Goal: Information Seeking & Learning: Check status

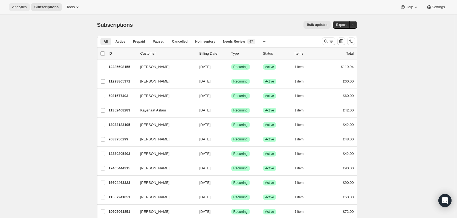
click at [18, 5] on span "Analytics" at bounding box center [19, 7] width 14 height 4
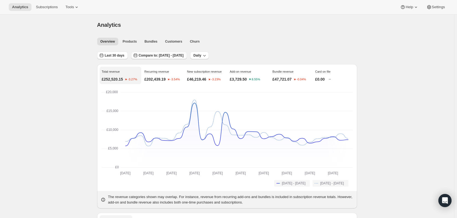
scroll to position [27, 0]
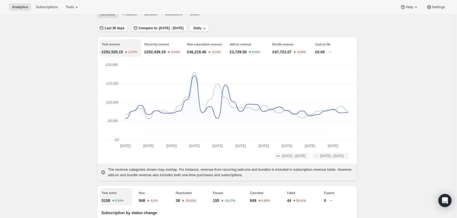
click at [112, 26] on button "Last 30 days" at bounding box center [112, 28] width 31 height 8
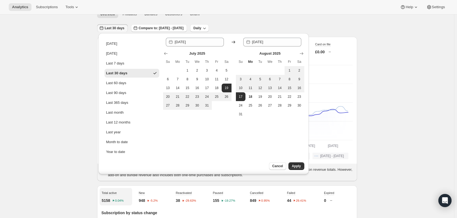
click at [264, 23] on div "Last 30 days Compare to: [DATE] - [DATE] Daily" at bounding box center [227, 26] width 260 height 13
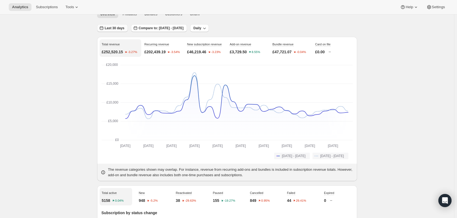
click at [107, 28] on span "Last 30 days" at bounding box center [115, 28] width 20 height 4
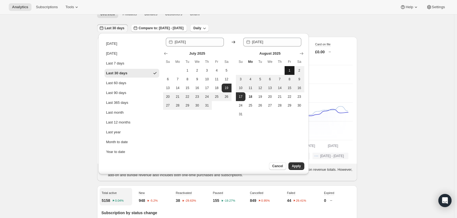
click at [287, 69] on span "1" at bounding box center [289, 70] width 5 height 4
type input "[DATE]"
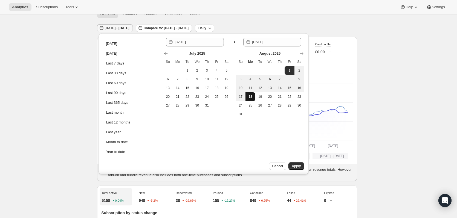
click at [250, 97] on span "18" at bounding box center [249, 97] width 5 height 4
type input "[DATE]"
click at [304, 163] on div "Cancel Apply" at bounding box center [276, 168] width 63 height 12
click at [294, 167] on span "Apply" at bounding box center [296, 166] width 9 height 4
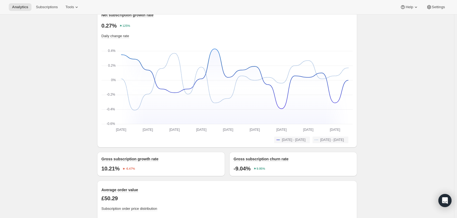
scroll to position [438, 0]
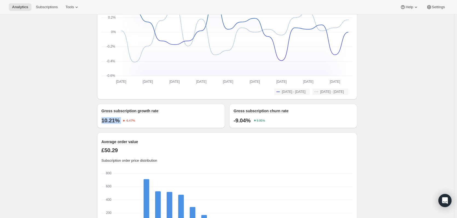
drag, startPoint x: 124, startPoint y: 121, endPoint x: 101, endPoint y: 120, distance: 23.5
click at [101, 120] on div "Gross subscription growth rate 10.21% -6.47%" at bounding box center [161, 116] width 128 height 24
copy div "10.21%"
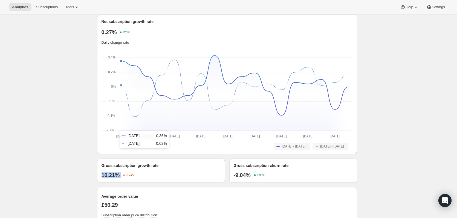
scroll to position [465, 0]
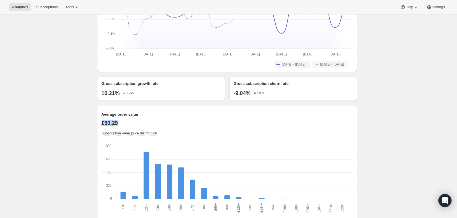
drag, startPoint x: 125, startPoint y: 124, endPoint x: 99, endPoint y: 123, distance: 26.3
click at [99, 123] on div "Average order value £50.29 Subscription order price distribution £0+ £0+ £12+ £…" at bounding box center [227, 168] width 260 height 126
copy p "£50.29"
click at [57, 77] on div "Analytics. This page is ready Analytics Overview Products Bundles Customers Chu…" at bounding box center [227, 6] width 454 height 912
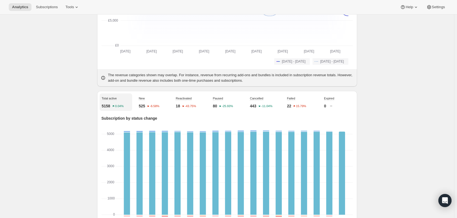
scroll to position [0, 0]
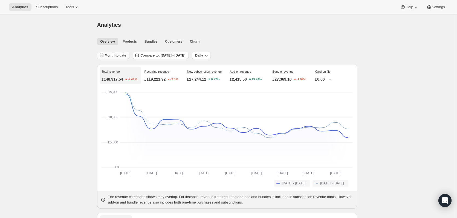
click at [118, 57] on span "Month to date" at bounding box center [116, 55] width 22 height 4
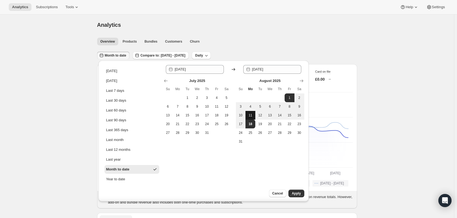
click at [251, 119] on button "11" at bounding box center [250, 115] width 10 height 9
type input "[DATE]"
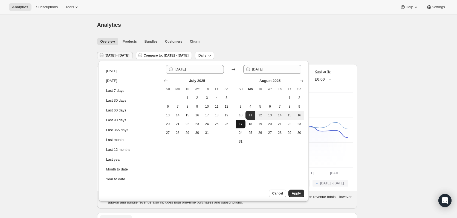
click at [242, 126] on span "17" at bounding box center [240, 124] width 5 height 4
type input "[DATE]"
click at [301, 193] on button "Apply" at bounding box center [296, 194] width 16 height 8
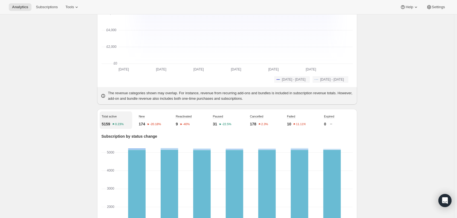
scroll to position [191, 0]
